Goal: Find specific page/section: Find specific page/section

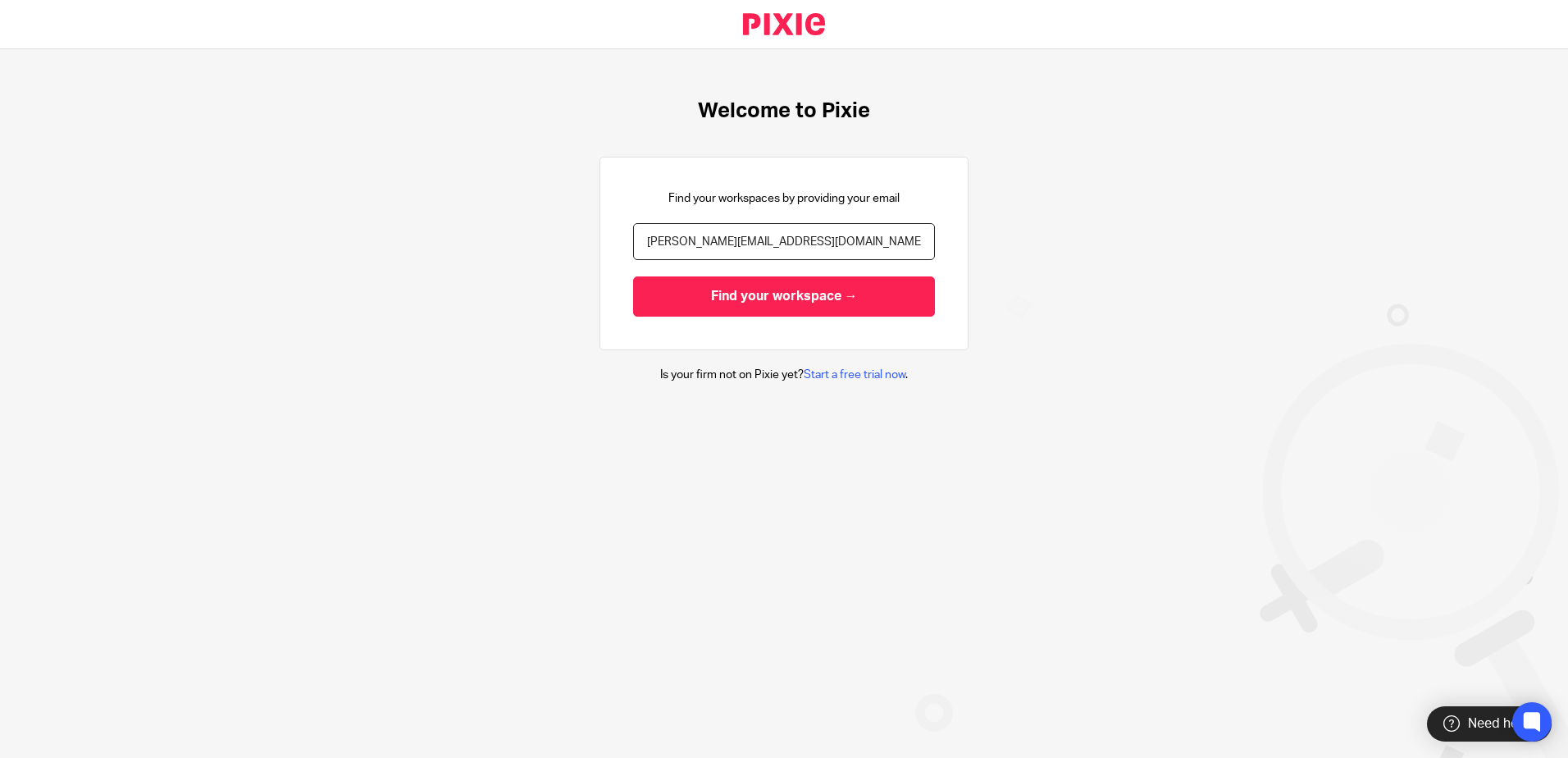
click at [785, 326] on div "Find your workspaces by providing your email [PERSON_NAME][EMAIL_ADDRESS][DOMAI…" at bounding box center [784, 253] width 370 height 193
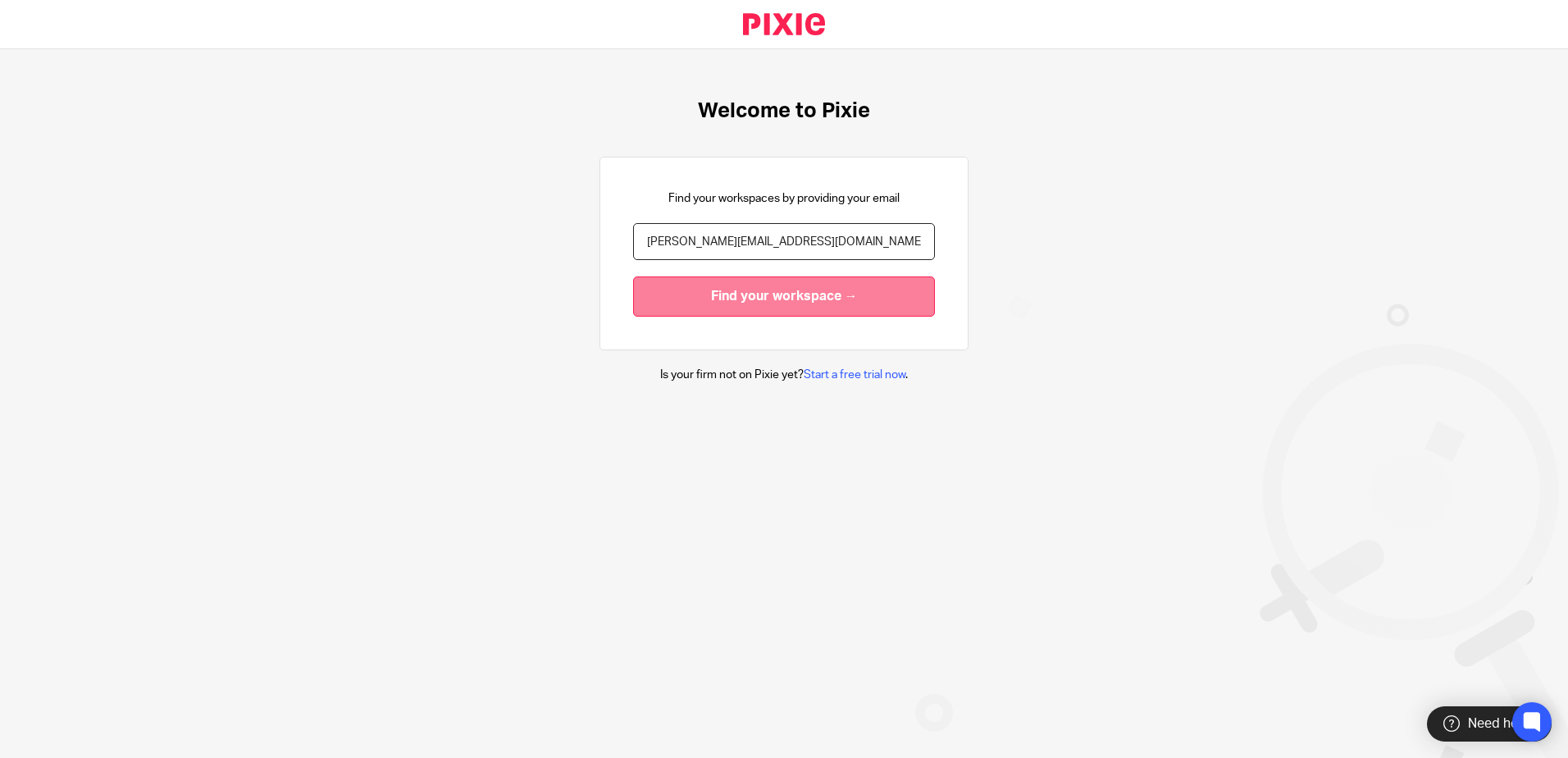
click at [829, 295] on input "Find your workspace →" at bounding box center [784, 296] width 302 height 40
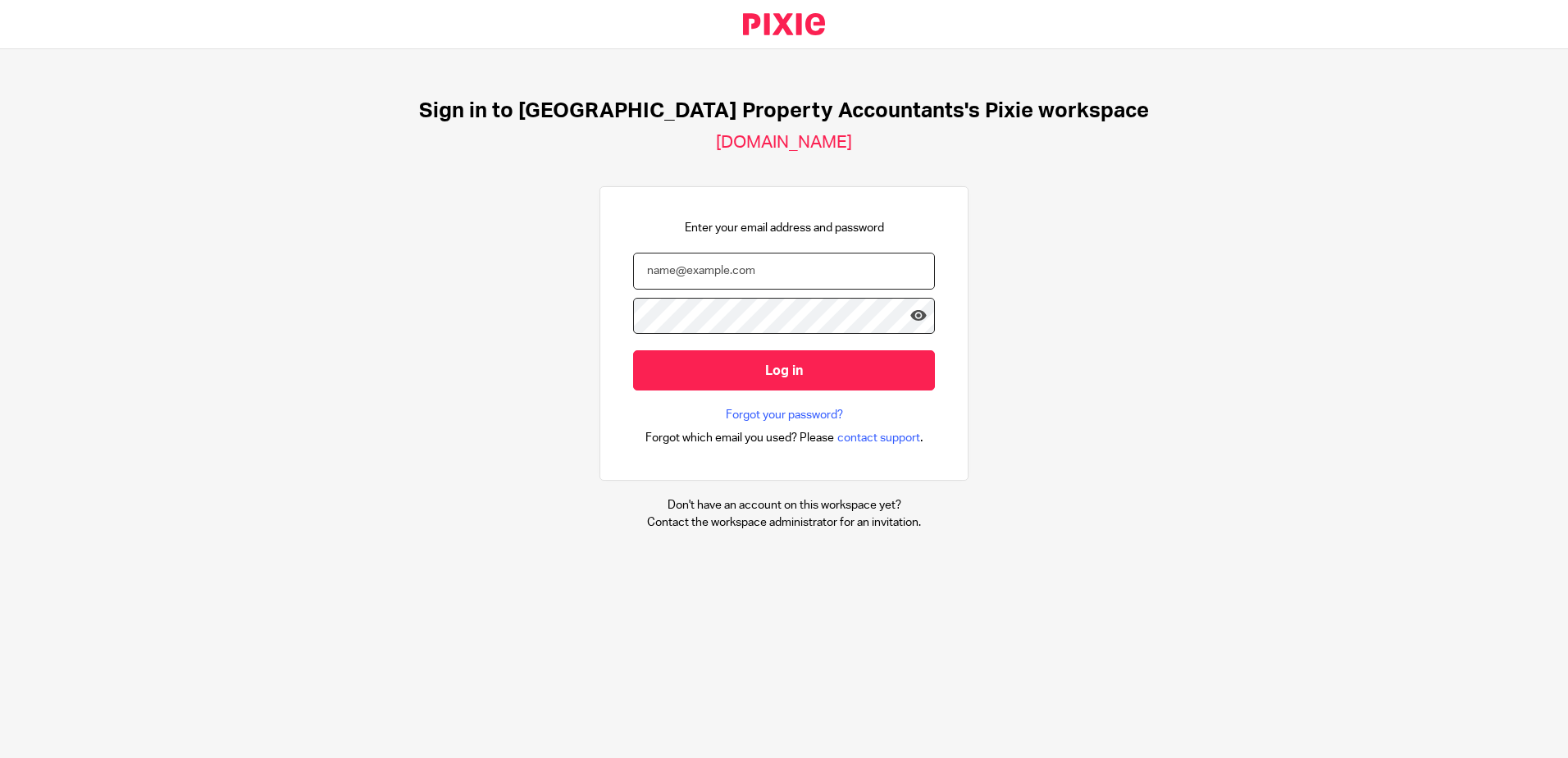
click at [719, 258] on input "email" at bounding box center [784, 271] width 302 height 37
click at [1032, 332] on div "Sign in to [GEOGRAPHIC_DATA] Property Accountants's Pixie workspace [DOMAIN_NAM…" at bounding box center [784, 314] width 1568 height 531
click at [833, 293] on form "pixie Log in" at bounding box center [784, 330] width 302 height 155
click at [894, 273] on input "pixie" at bounding box center [784, 271] width 302 height 37
click at [0, 757] on div at bounding box center [0, 758] width 0 height 0
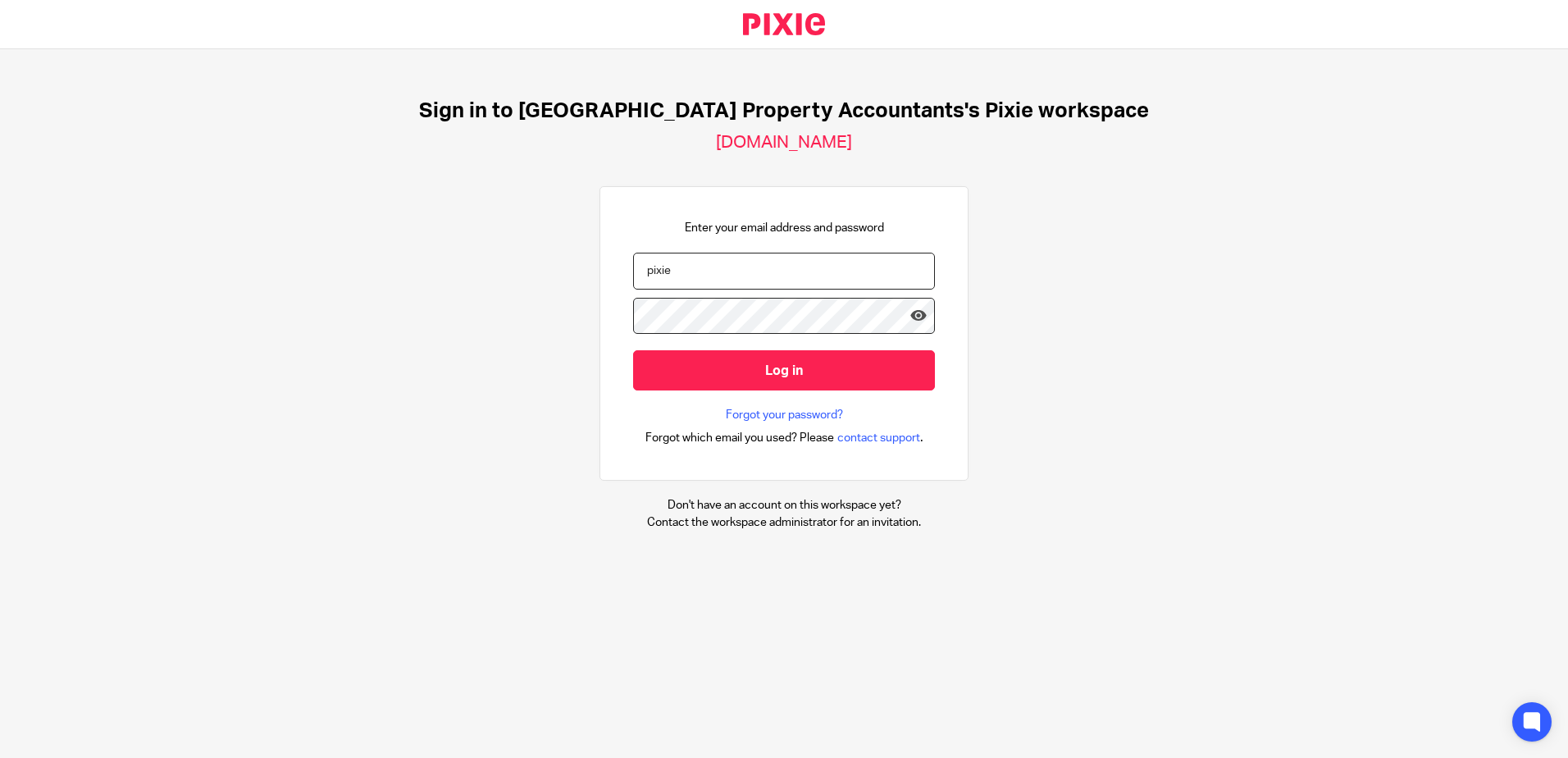
type input "[PERSON_NAME][EMAIL_ADDRESS][DOMAIN_NAME]"
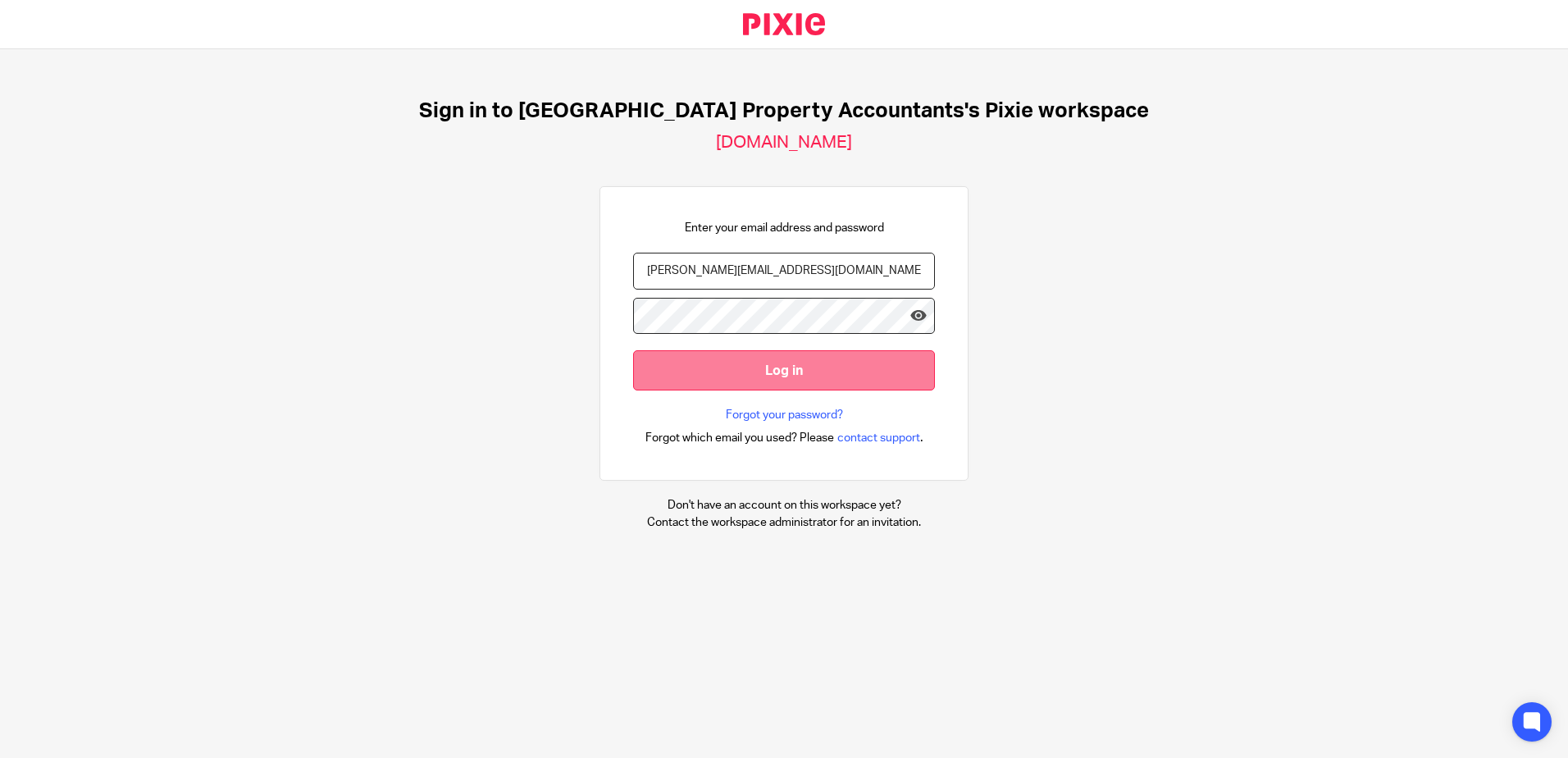
click at [848, 363] on input "Log in" at bounding box center [784, 370] width 302 height 40
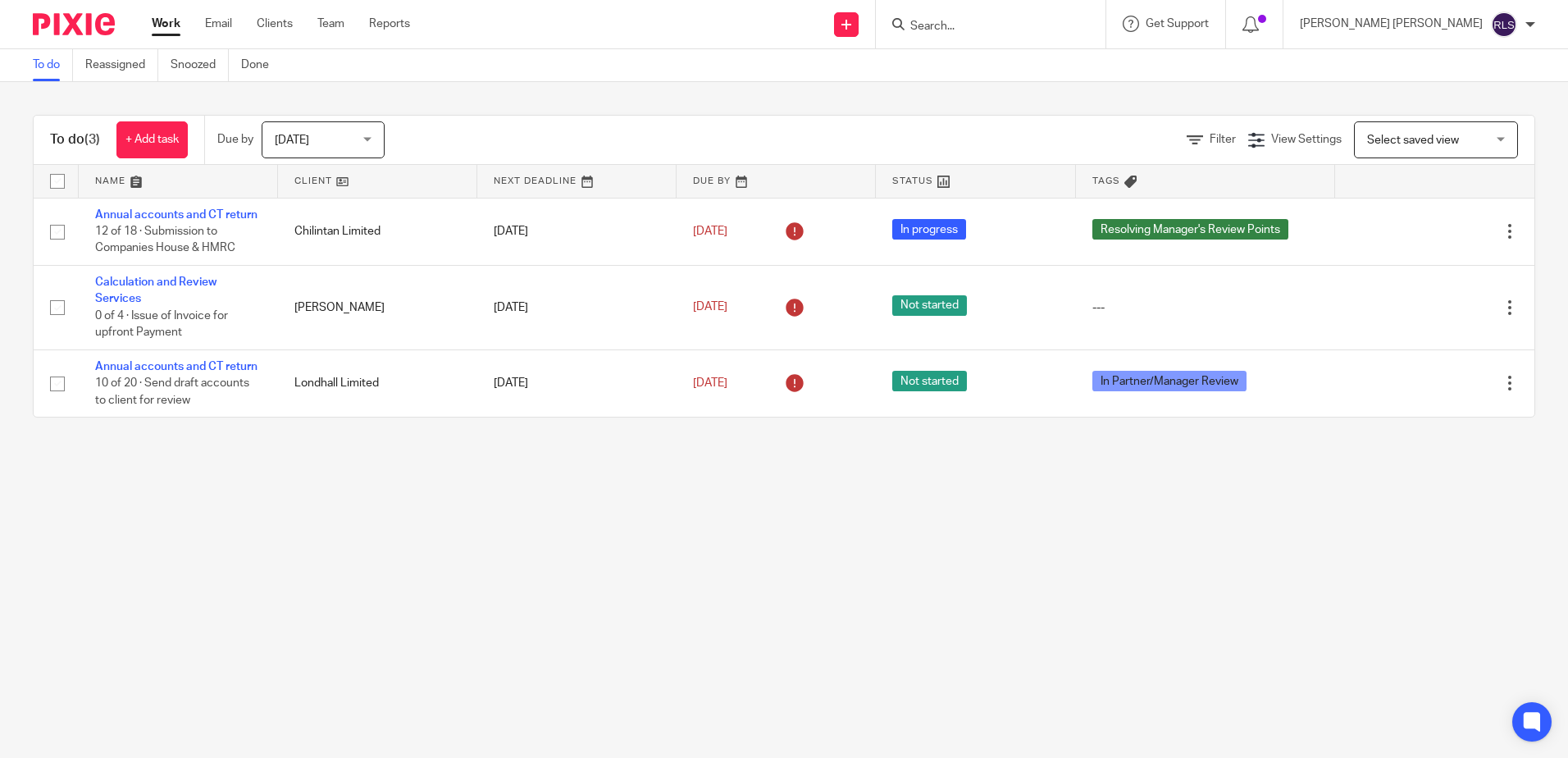
click at [1050, 21] on input "Search" at bounding box center [983, 27] width 148 height 15
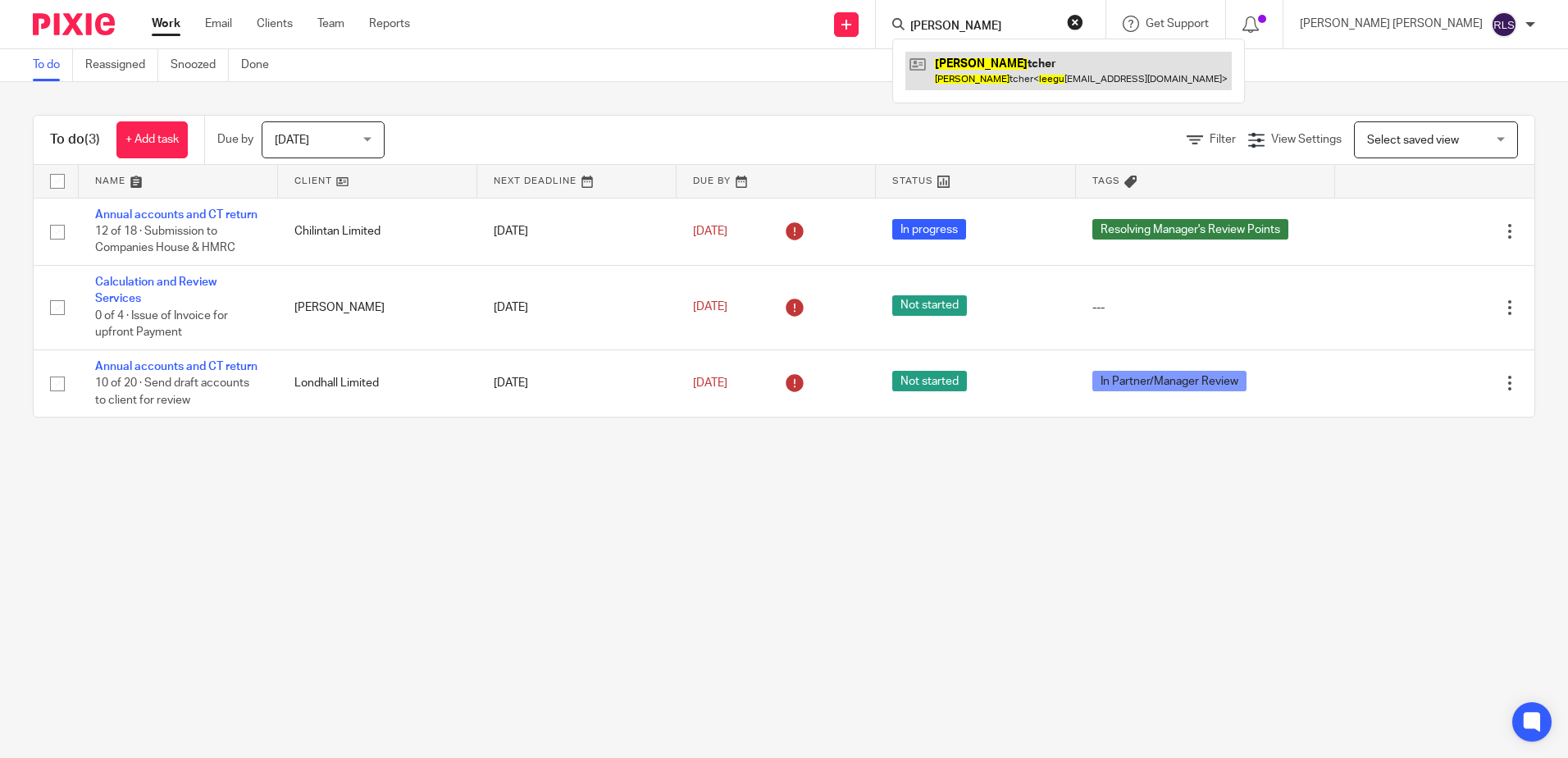
type input "Lee Gu"
click at [1053, 58] on link at bounding box center [1068, 70] width 327 height 37
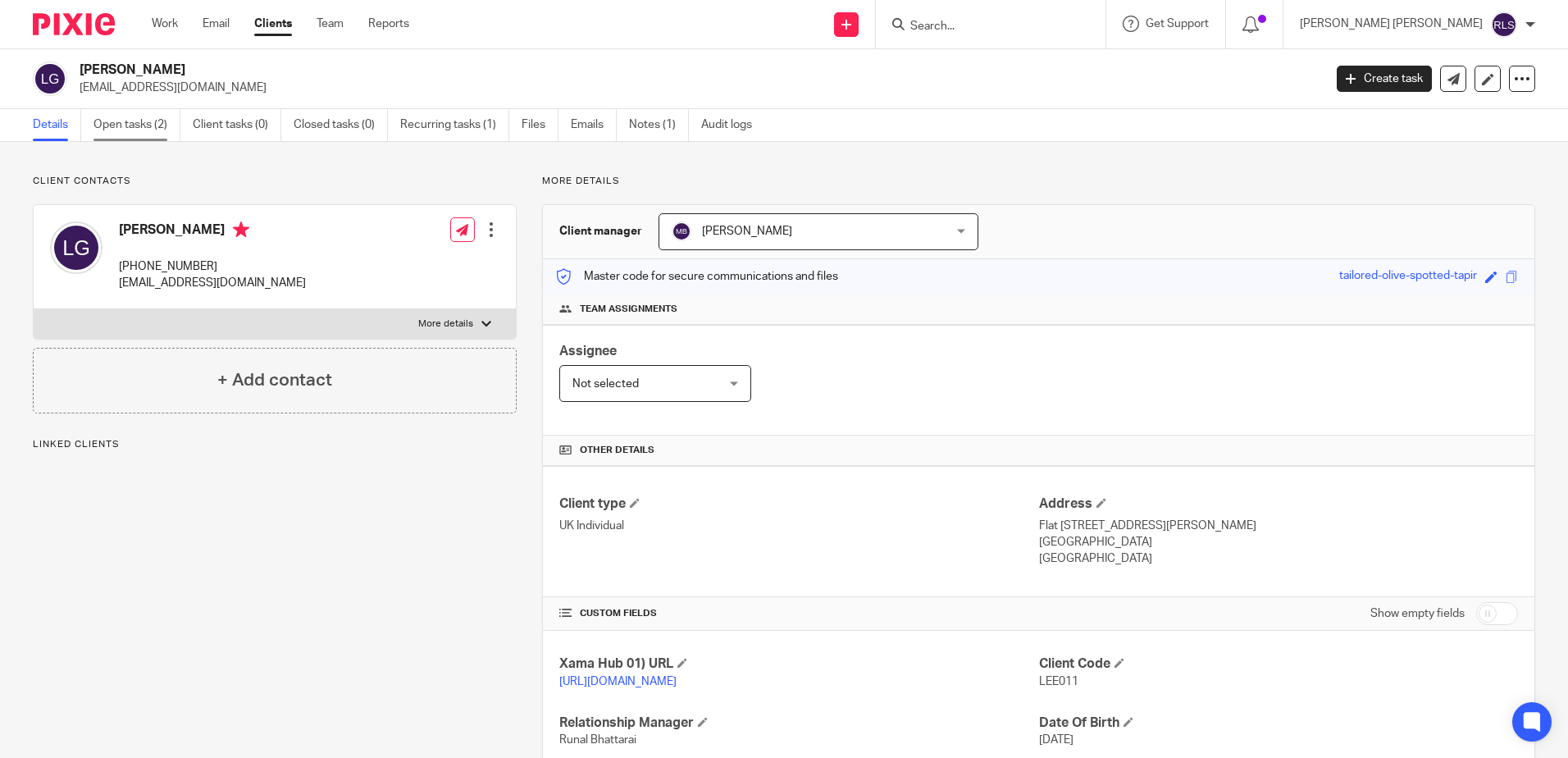
click at [115, 130] on link "Open tasks (2)" at bounding box center [137, 126] width 87 height 32
